Goal: Transaction & Acquisition: Purchase product/service

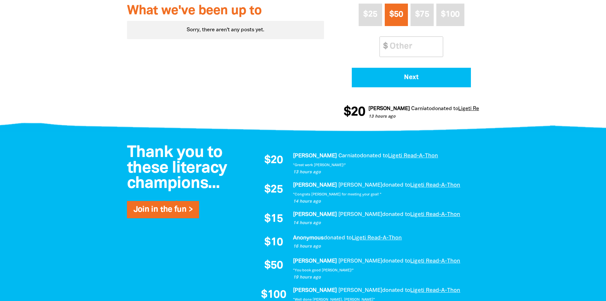
scroll to position [98, 0]
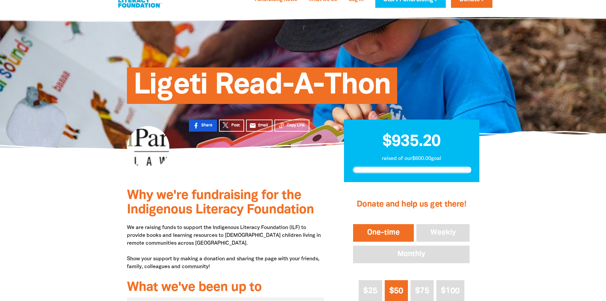
scroll to position [33, 0]
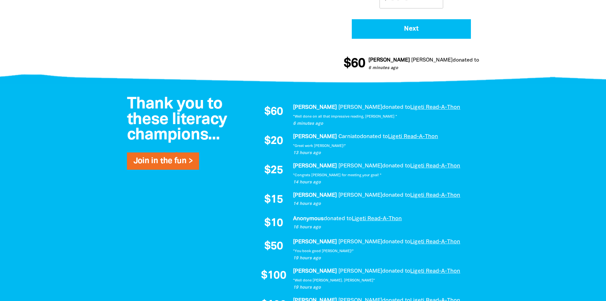
scroll to position [391, 0]
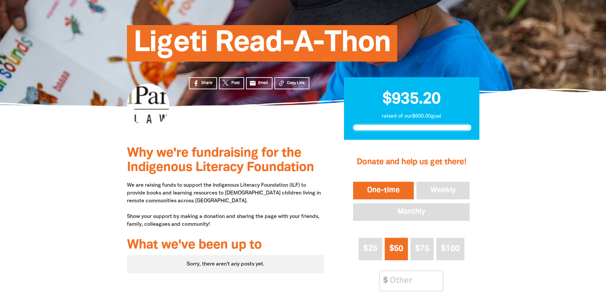
scroll to position [33, 0]
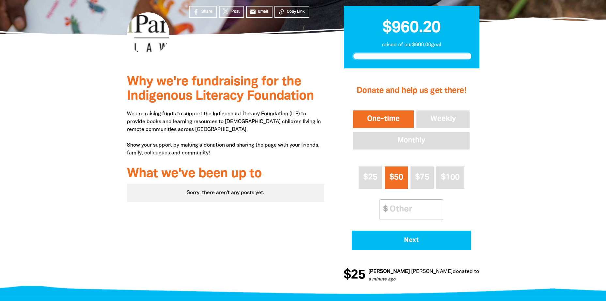
scroll to position [33, 0]
